Goal: Task Accomplishment & Management: Use online tool/utility

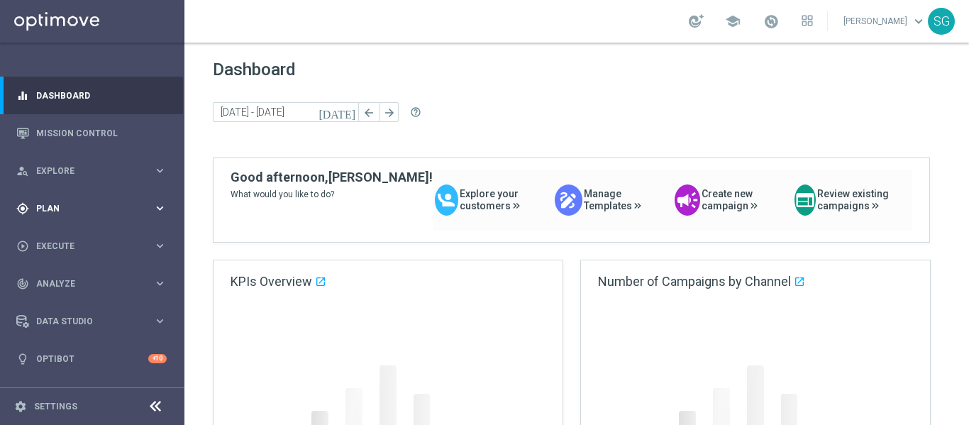
click at [75, 213] on div "gps_fixed Plan" at bounding box center [84, 208] width 137 height 13
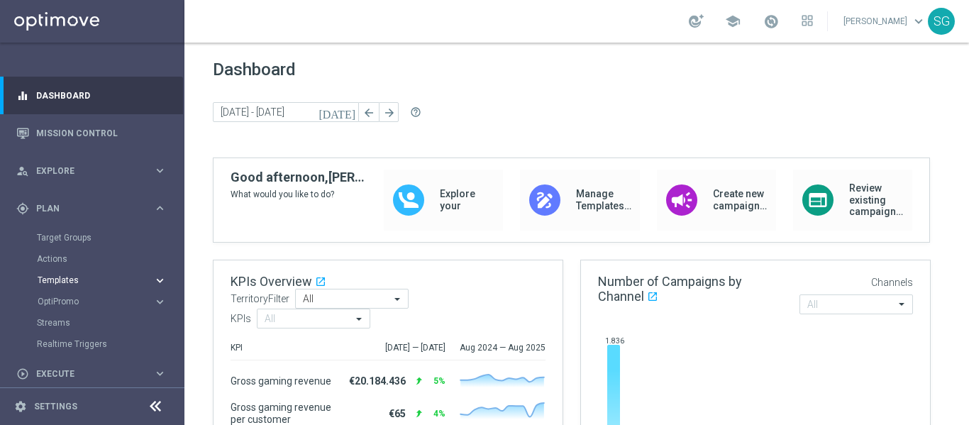
click at [67, 284] on button "Templates keyboard_arrow_right" at bounding box center [102, 279] width 130 height 11
click at [66, 304] on link "Optimail" at bounding box center [96, 301] width 104 height 11
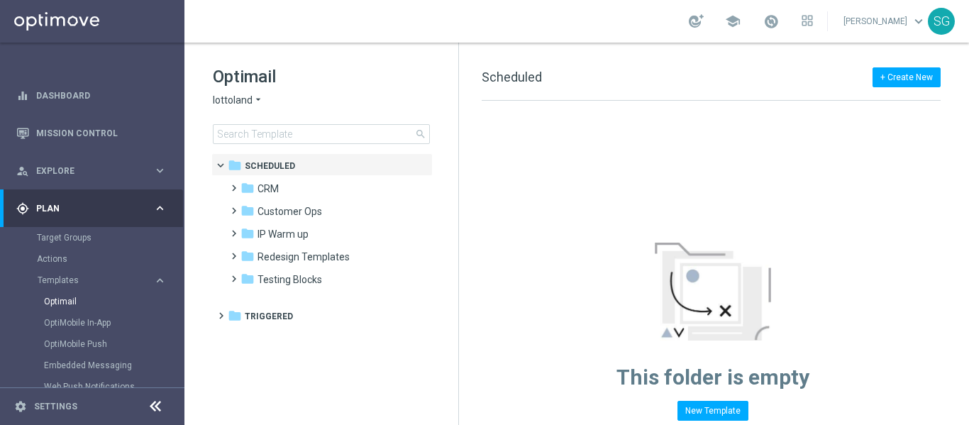
click at [238, 101] on span "lottoland" at bounding box center [233, 100] width 40 height 13
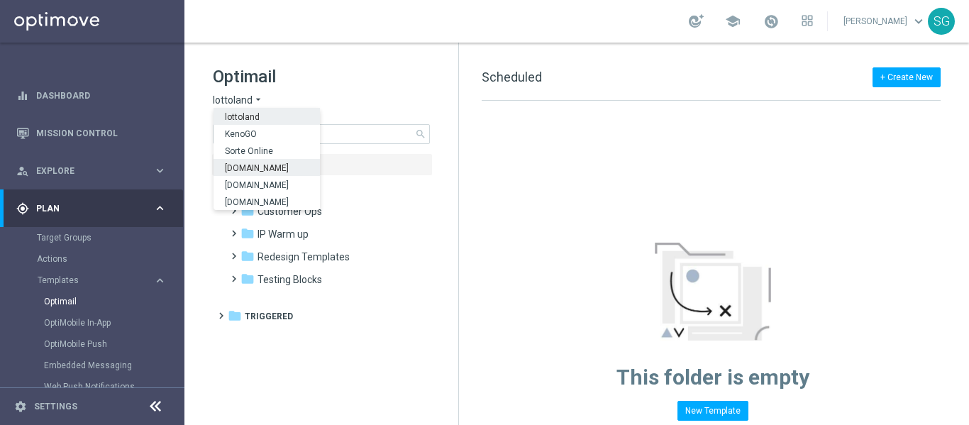
click at [0, 0] on span "Sorteonline.bet.br" at bounding box center [0, 0] width 0 height 0
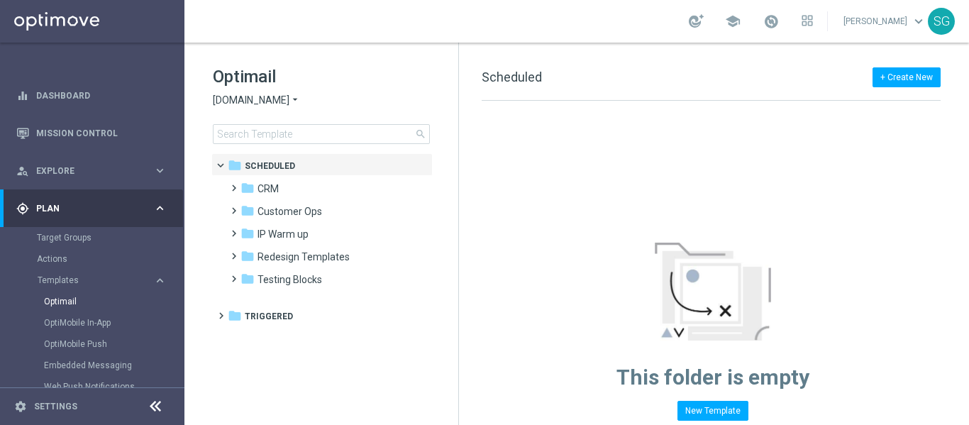
click at [150, 411] on icon at bounding box center [155, 406] width 17 height 17
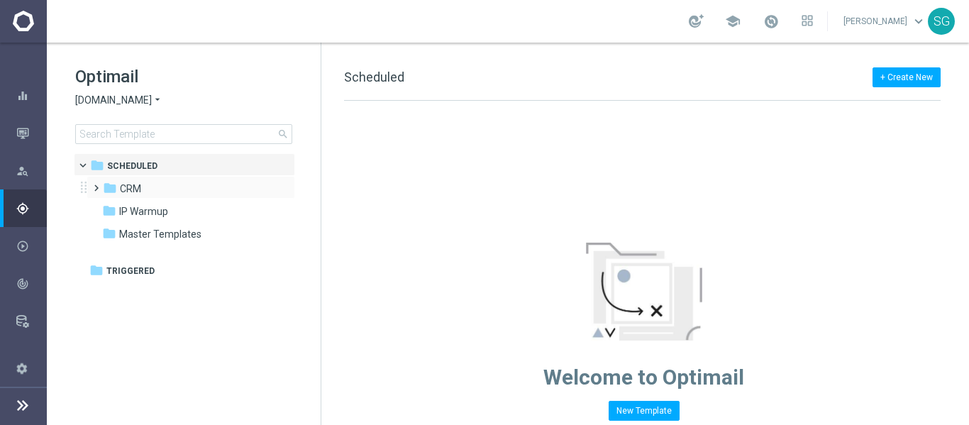
click at [94, 184] on span at bounding box center [93, 182] width 6 height 6
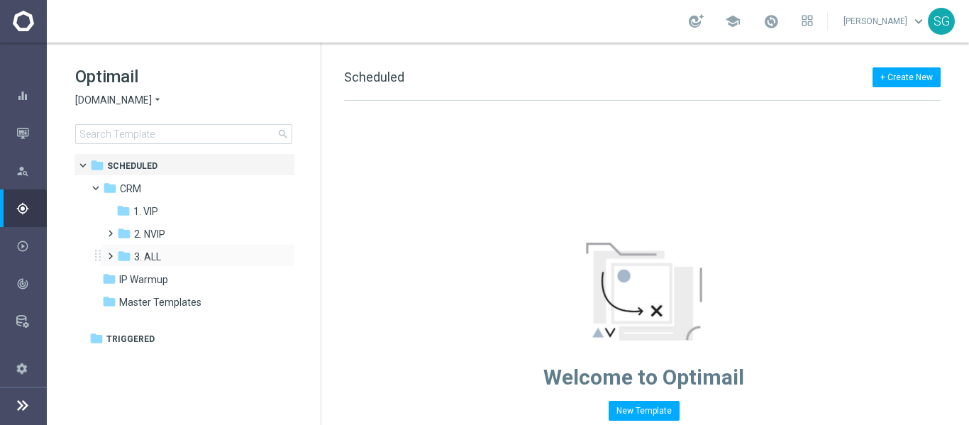
click at [111, 252] on span at bounding box center [107, 250] width 6 height 6
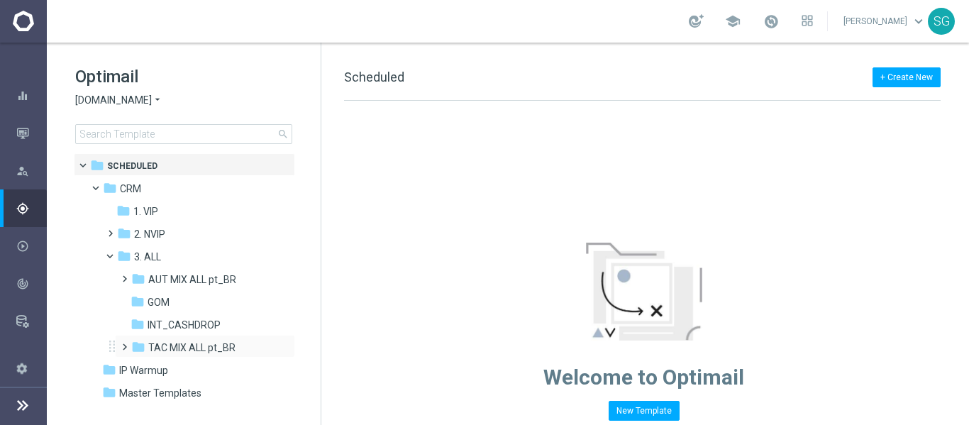
click at [123, 343] on span at bounding box center [121, 341] width 6 height 6
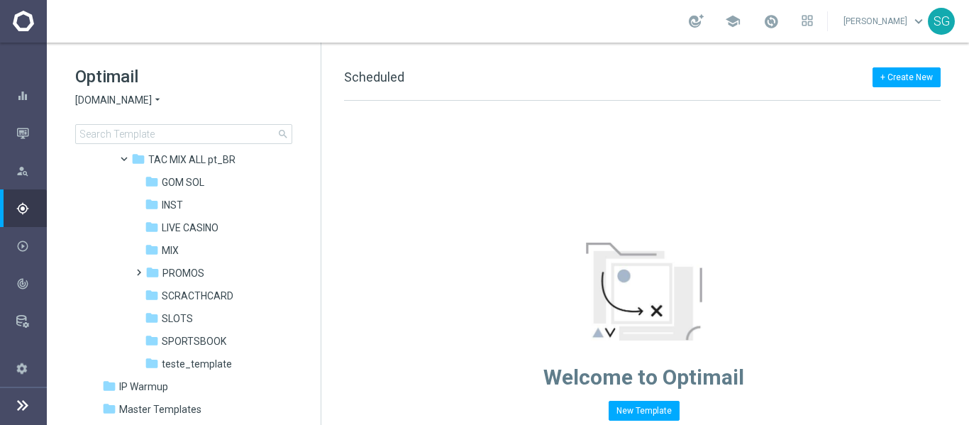
scroll to position [213, 0]
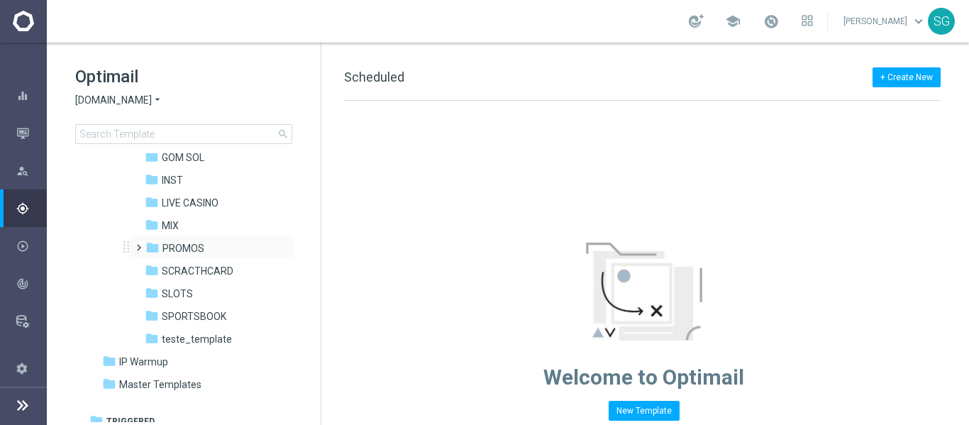
click at [139, 244] on span at bounding box center [136, 241] width 6 height 6
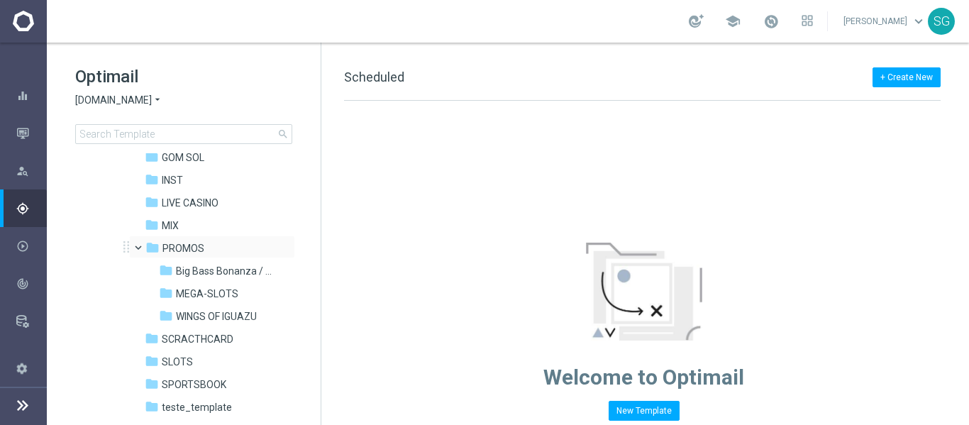
click at [142, 246] on span at bounding box center [145, 244] width 6 height 6
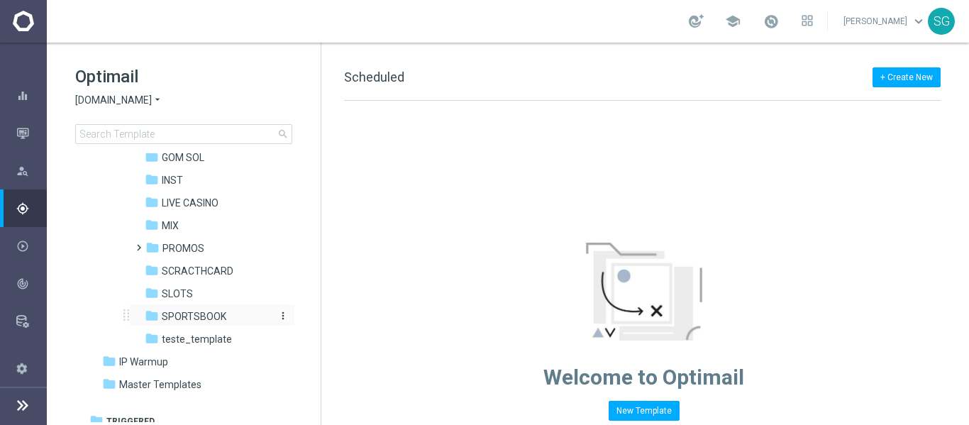
click at [162, 319] on span "SPORTSBOOK" at bounding box center [194, 316] width 65 height 13
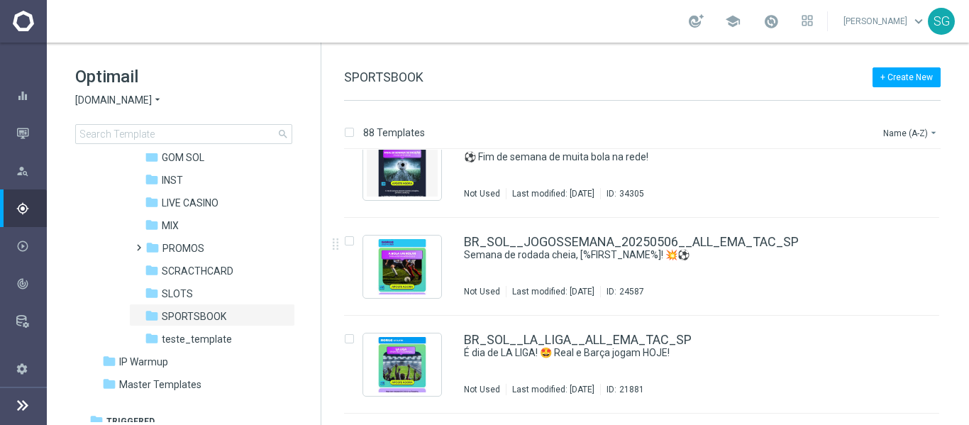
scroll to position [3482, 0]
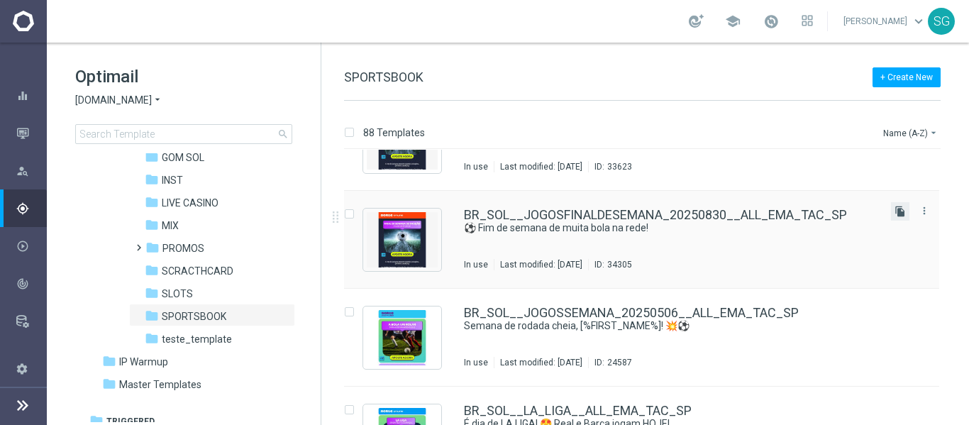
click at [894, 215] on icon "file_copy" at bounding box center [899, 211] width 11 height 11
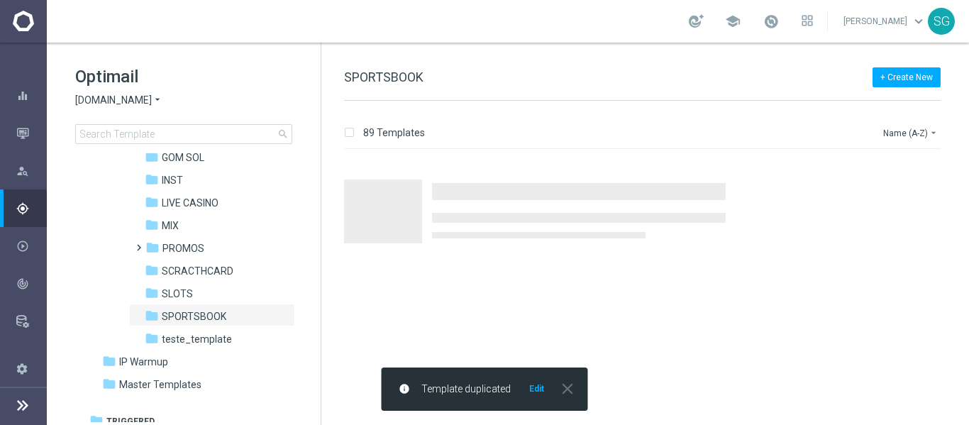
scroll to position [0, 0]
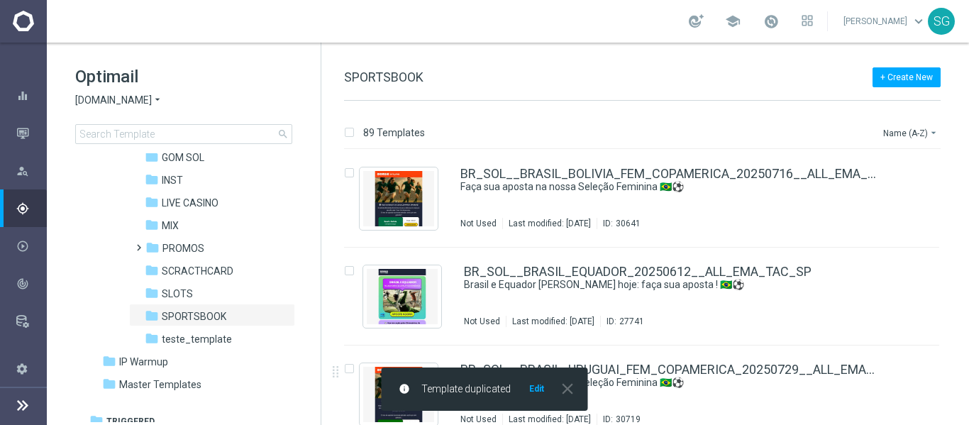
click at [539, 397] on div "info Template duplicated Edit close" at bounding box center [484, 388] width 206 height 43
click at [534, 385] on button "Edit" at bounding box center [537, 388] width 18 height 11
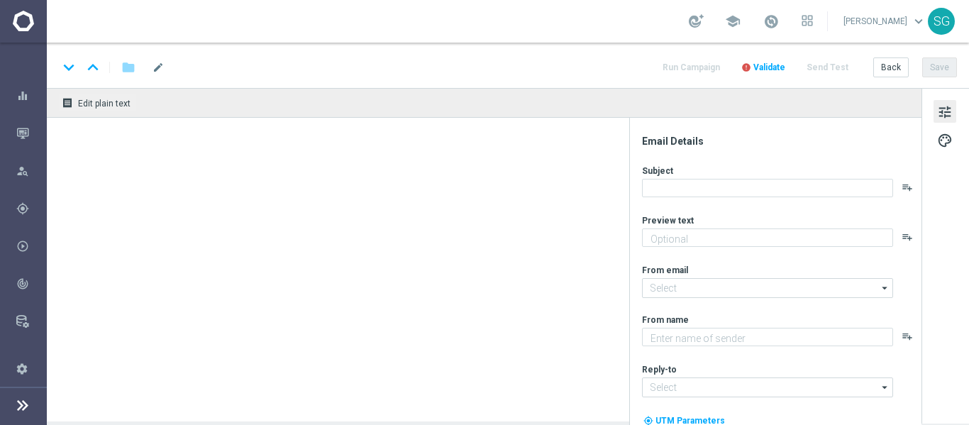
type textarea "Não perca tempo, [%FIRST_NAME%]!"
type textarea "Sorte Online Betz"
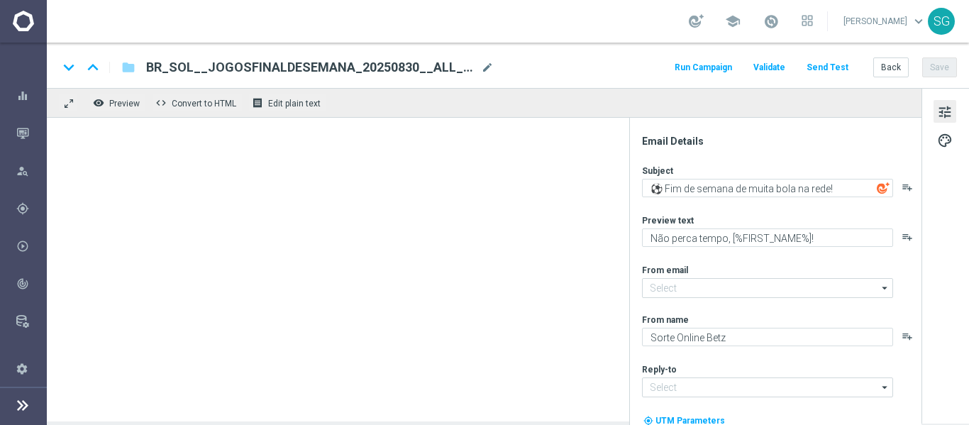
type input "contato@email.sorteonline.bet.br"
type input "suporte@sorteonline.bet.br"
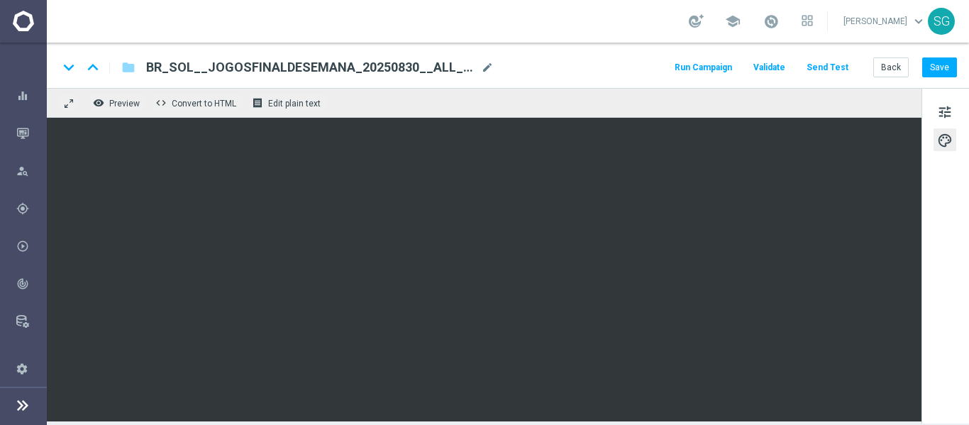
click at [308, 72] on span "BR_SOL__JOGOSFINALDESEMANA_20250830__ALL_EMA_TAC_SP(1)" at bounding box center [310, 67] width 329 height 17
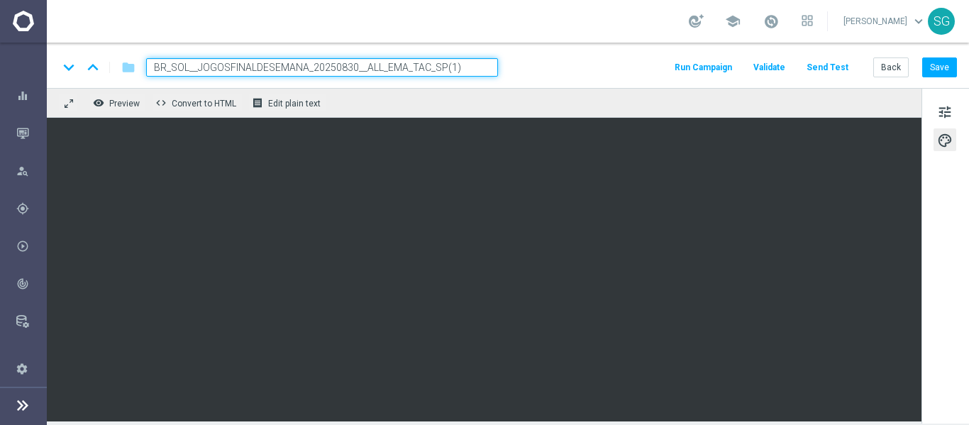
click at [446, 65] on input "BR_SOL__JOGOSFINALDESEMANA_20250830__ALL_EMA_TAC_SP(1)" at bounding box center [322, 67] width 352 height 18
paste input "CAMPEONATO_BRASILLEIRO_FEMININO_20250907__ALL_EMA_TAC_SP"
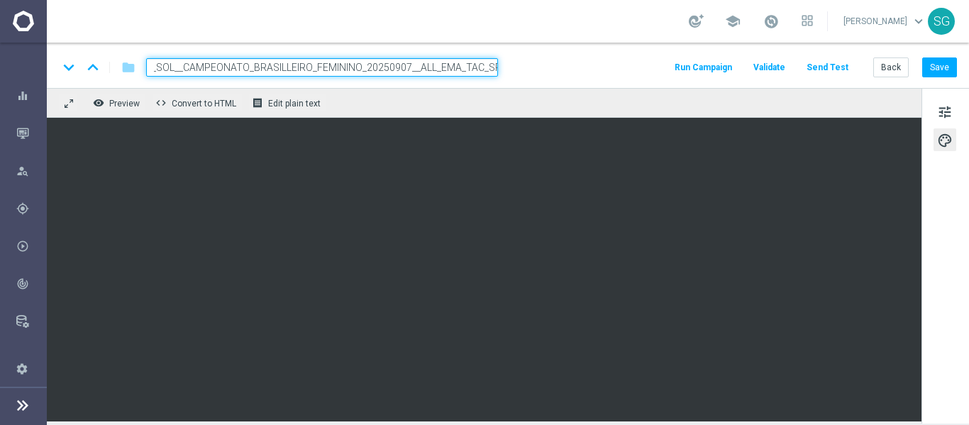
type input "BR_SOL__CAMPEONATO_BRASILLEIRO_FEMININO_20250907__ALL_EMA_TAC_SP"
click at [525, 79] on div "keyboard_arrow_down keyboard_arrow_up folder BR_SOL__CAMPEONATO_BRASILLEIRO_FEM…" at bounding box center [508, 65] width 922 height 45
click at [475, 65] on input "BR_SOL__CAMPEONATO_BRASILLEIRO_FEMININO_20250907__ALL_EMA_TAC_SP" at bounding box center [322, 67] width 352 height 18
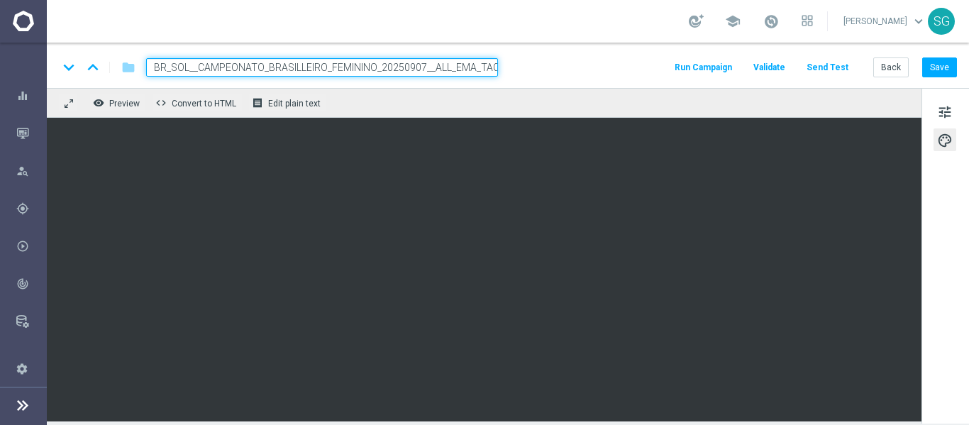
click at [475, 65] on input "BR_SOL__CAMPEONATO_BRASILLEIRO_FEMININO_20250907__ALL_EMA_TAC_SP" at bounding box center [322, 67] width 352 height 18
click at [521, 66] on div "keyboard_arrow_down keyboard_arrow_up folder BR_SOL__CAMPEONATO_BRASILLEIRO_FEM…" at bounding box center [507, 67] width 898 height 18
click at [468, 71] on input "BR_SOL__CAMPEONATO_BRASILLEIRO_FEMININO_20250907__ALL_EMA_TAC_SP" at bounding box center [322, 67] width 352 height 18
click at [514, 76] on div "keyboard_arrow_down keyboard_arrow_up folder BR_SOL__CAMPEONATO_BRASILLEIRO_FEM…" at bounding box center [507, 67] width 898 height 18
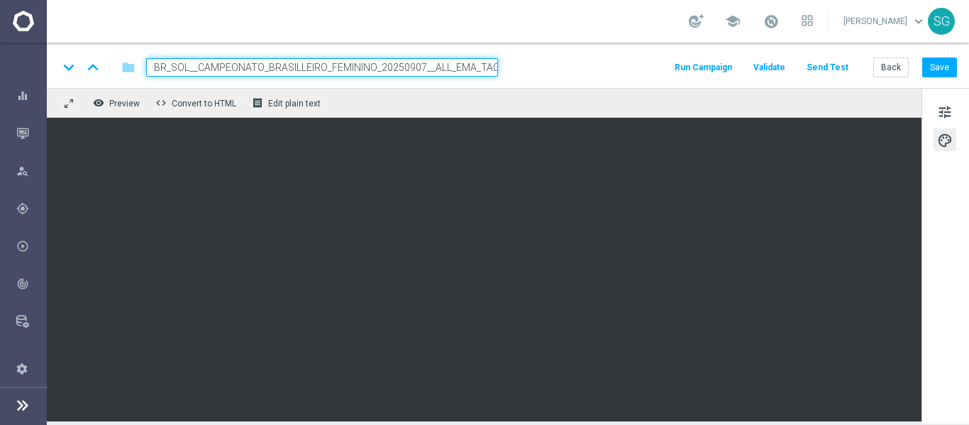
click at [466, 65] on input "BR_SOL__CAMPEONATO_BRASILLEIRO_FEMININO_20250907__ALL_EMA_TAC_SP" at bounding box center [322, 67] width 352 height 18
click at [528, 69] on div "keyboard_arrow_down keyboard_arrow_up folder BR_SOL__CAMPEONATO_BRASILLEIRO_FEM…" at bounding box center [507, 67] width 898 height 18
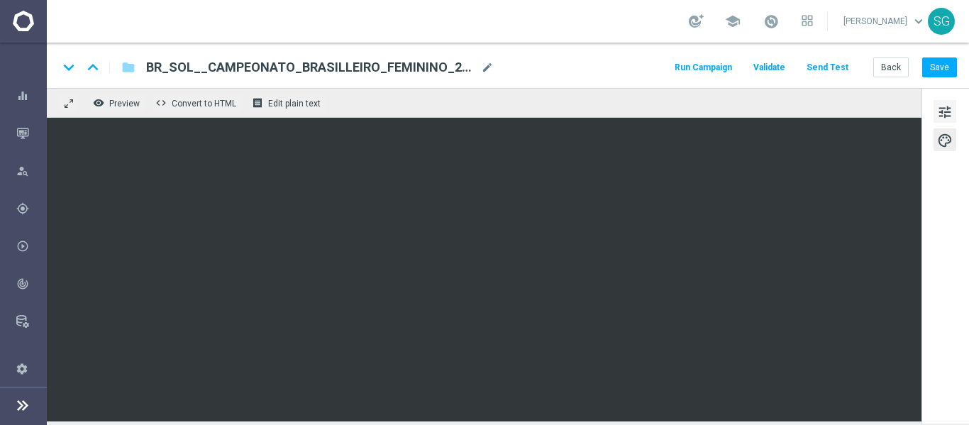
click at [940, 106] on span "tune" at bounding box center [945, 112] width 16 height 18
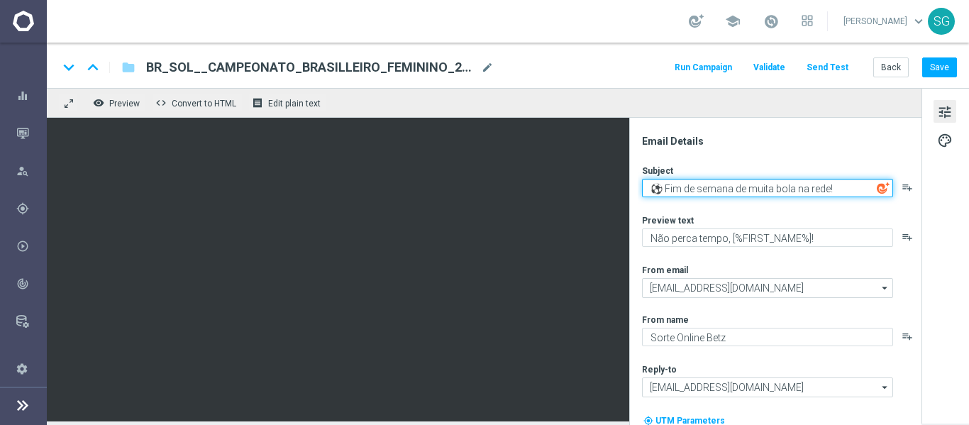
click at [722, 191] on textarea "⚽️ Fim de semana de muita bola na rede!" at bounding box center [767, 188] width 251 height 18
paste textarea "🔥 Grande Final do Brasileirão Feminino: Corinthians x Cruzeiro"
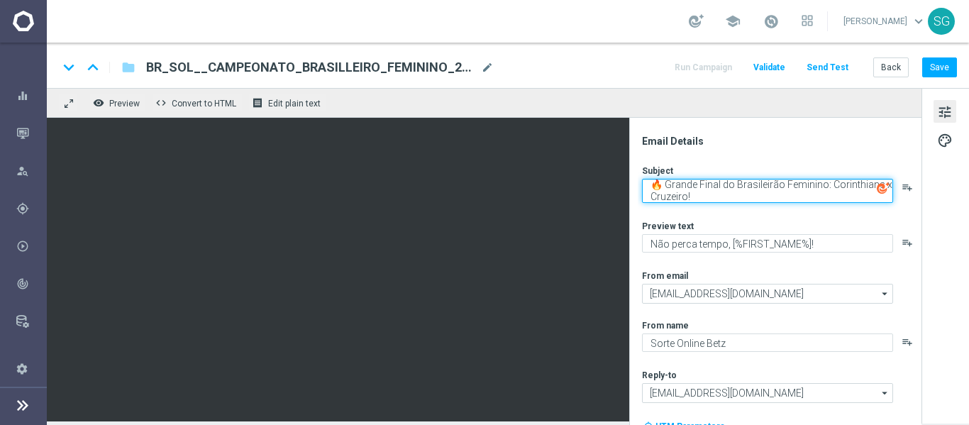
drag, startPoint x: 665, startPoint y: 185, endPoint x: 639, endPoint y: 185, distance: 26.2
click at [639, 185] on div "Email Details Subject 🔥 Grande Final do Brasileirão Feminino: Corinthians x Cru…" at bounding box center [778, 280] width 282 height 290
type textarea "Grande Final do Brasileirão Feminino: Corinthians x Cruzeiro!"
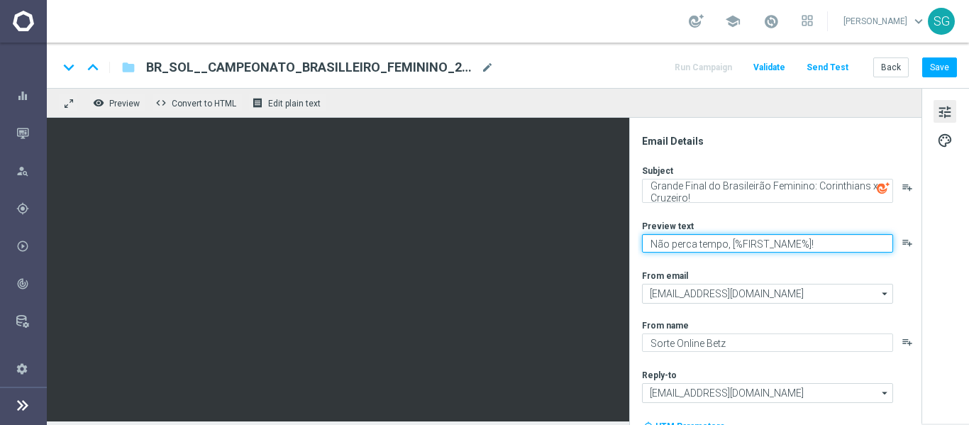
drag, startPoint x: 724, startPoint y: 247, endPoint x: 646, endPoint y: 248, distance: 78.0
click at [646, 248] on textarea "Não perca tempo, [%FIRST_NAME%]!" at bounding box center [767, 243] width 251 height 18
paste textarea "Aposte já!"
type textarea "Aposte já, [%FIRST_NAME%]!"
